Goal: Transaction & Acquisition: Purchase product/service

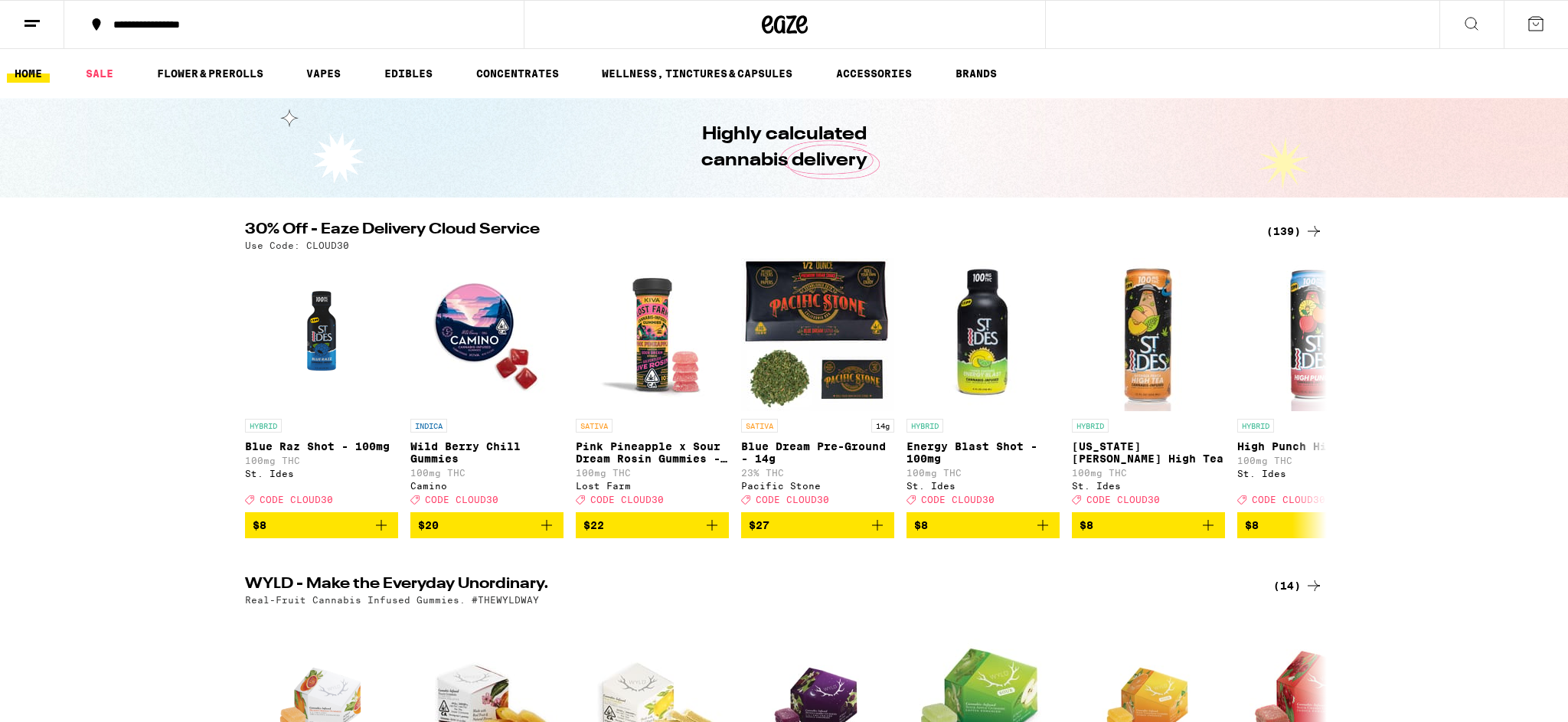
click at [1483, 29] on button at bounding box center [1471, 25] width 64 height 48
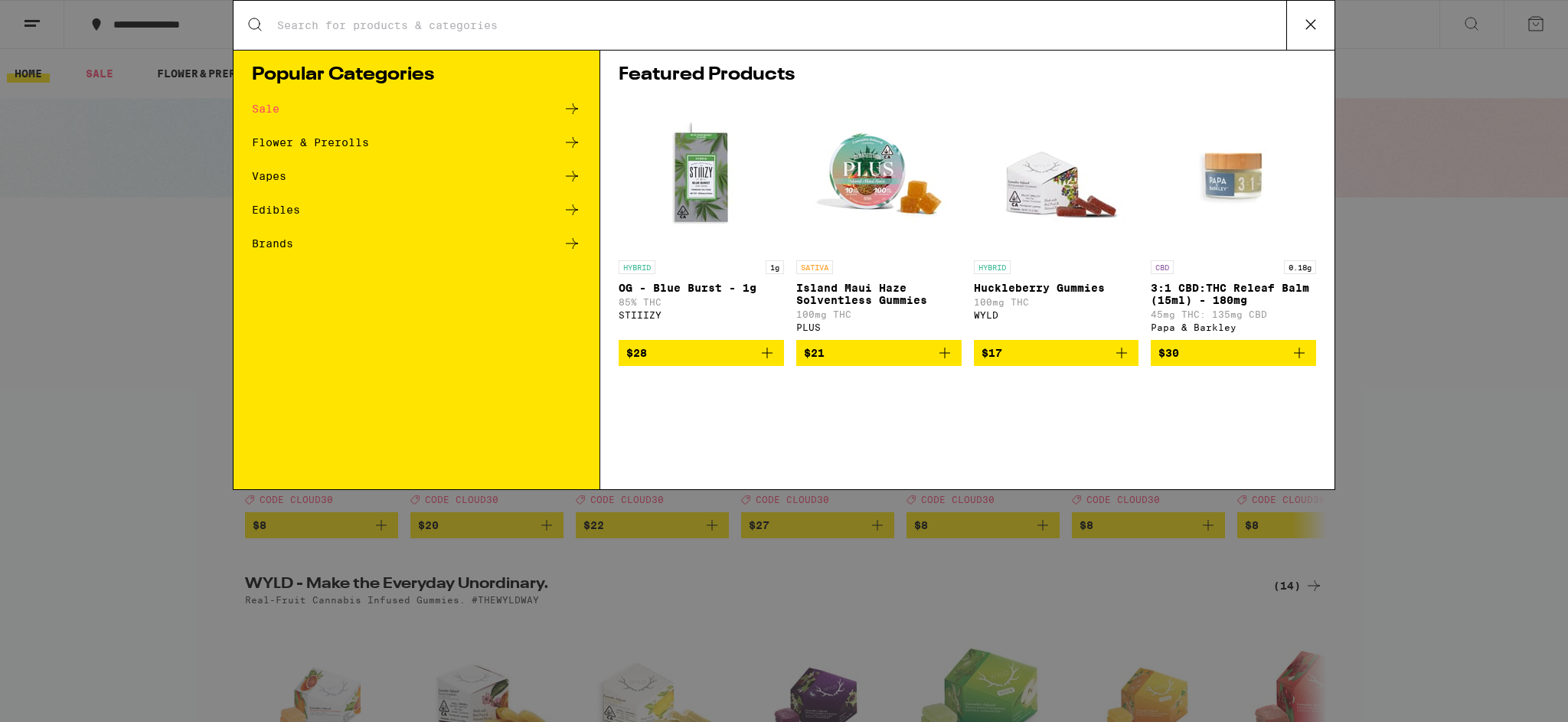
click at [391, 15] on div "Search for Products" at bounding box center [784, 25] width 1100 height 49
click at [389, 25] on input "Search for Products" at bounding box center [781, 25] width 1009 height 14
type input "garlic starship"
